Goal: Information Seeking & Learning: Compare options

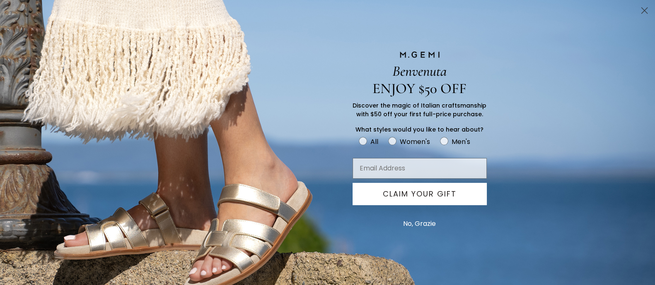
click at [642, 11] on circle "Close dialog" at bounding box center [644, 11] width 14 height 14
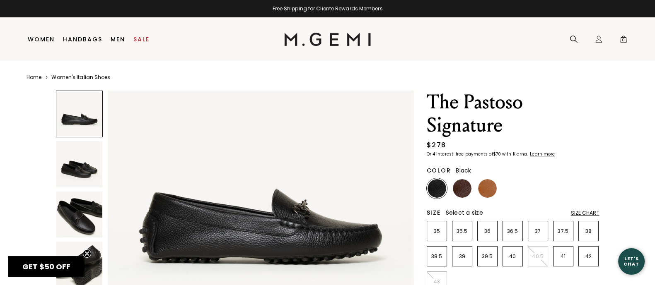
click at [79, 214] on img at bounding box center [79, 215] width 46 height 46
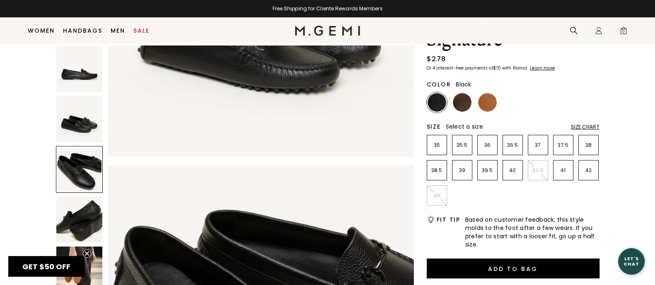
scroll to position [34, 0]
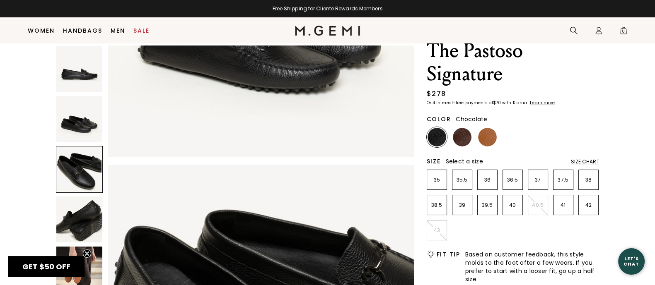
click at [462, 133] on img at bounding box center [462, 137] width 19 height 19
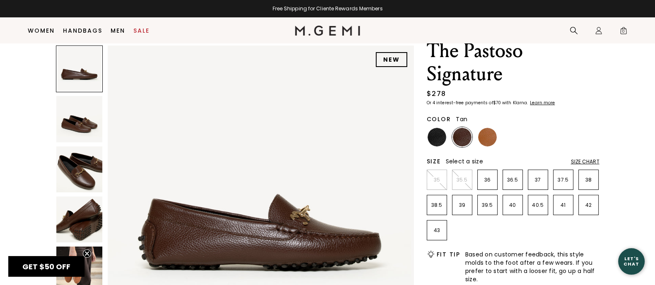
click at [493, 135] on img at bounding box center [487, 137] width 19 height 19
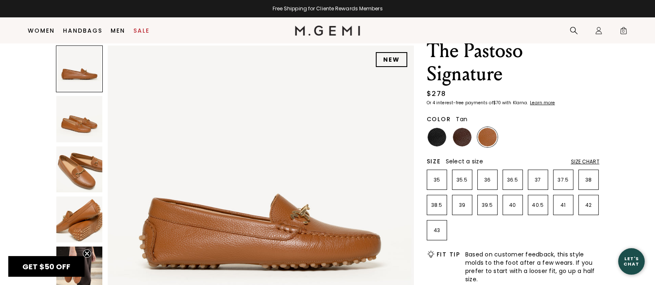
click at [92, 175] on img at bounding box center [79, 170] width 46 height 46
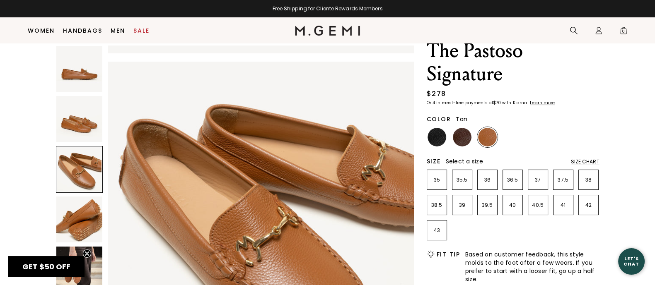
scroll to position [664, 0]
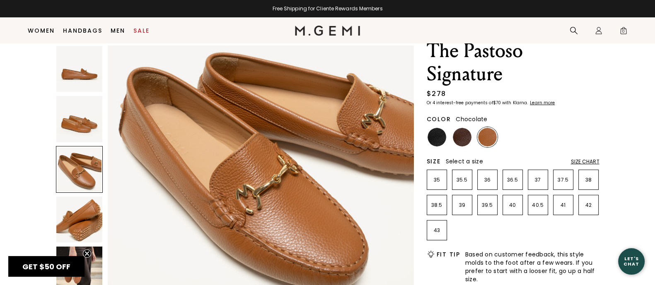
click at [466, 139] on img at bounding box center [462, 137] width 19 height 19
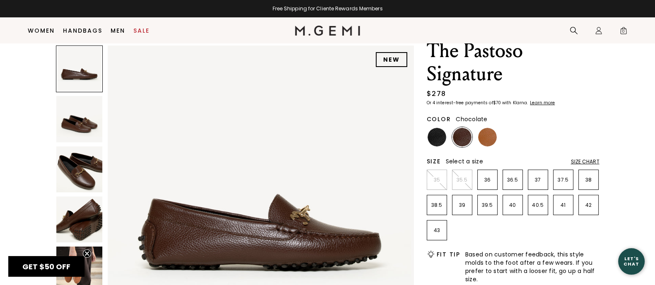
click at [73, 177] on img at bounding box center [79, 170] width 46 height 46
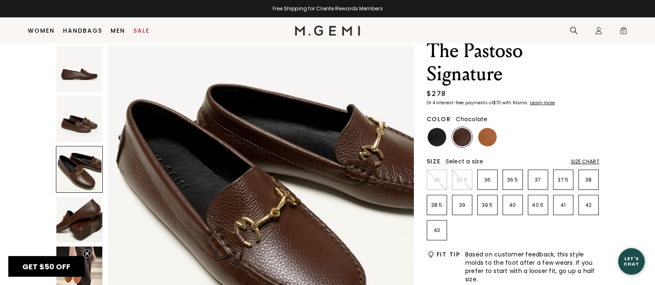
scroll to position [664, 0]
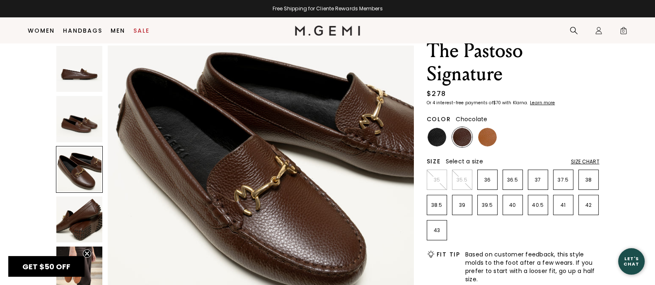
click at [88, 223] on img at bounding box center [79, 220] width 46 height 46
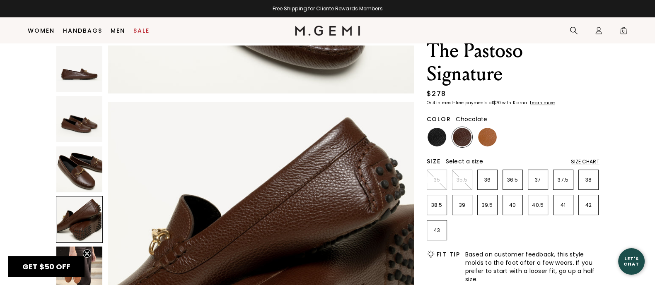
scroll to position [919, 0]
